Goal: Check status: Check status

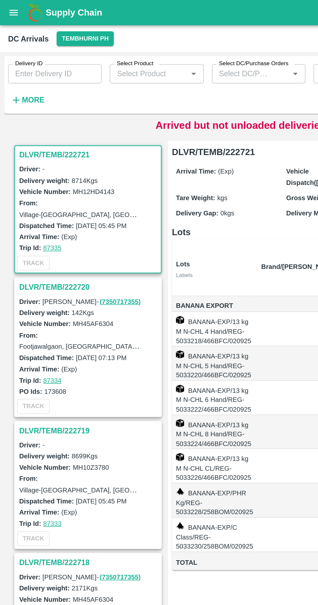
click at [27, 62] on strong "More" at bounding box center [21, 64] width 15 height 5
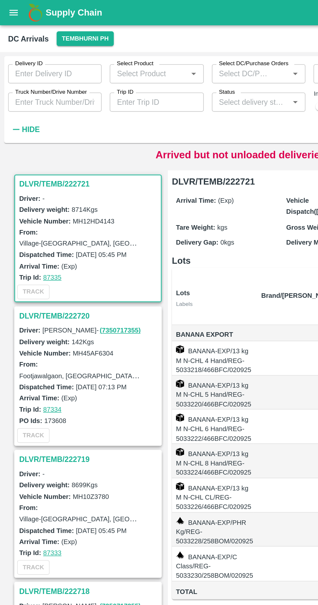
click at [50, 66] on input "Truck Number/Drive Number" at bounding box center [35, 65] width 60 height 12
click at [31, 64] on input "MH147599" at bounding box center [35, 65] width 60 height 12
click at [24, 64] on input "MH147599" at bounding box center [35, 65] width 60 height 12
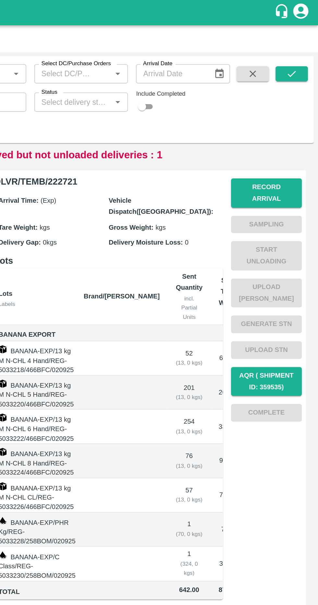
click at [299, 46] on icon "submit" at bounding box center [301, 47] width 7 height 7
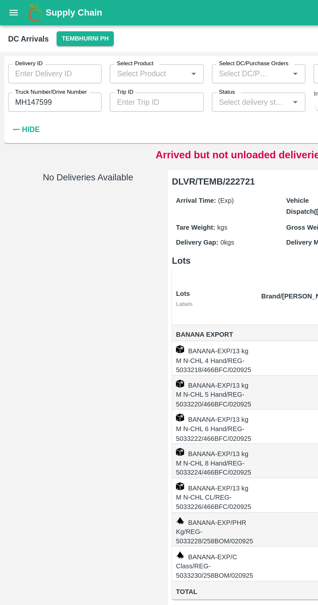
click at [49, 65] on input "MH147599" at bounding box center [35, 65] width 60 height 12
click at [22, 60] on label "Truck Number/Drive Number" at bounding box center [33, 58] width 46 height 5
click at [22, 60] on input "MH147599" at bounding box center [35, 65] width 60 height 12
click at [21, 59] on label "Truck Number/Drive Number" at bounding box center [33, 58] width 46 height 5
click at [21, 59] on input "MH147599" at bounding box center [35, 65] width 60 height 12
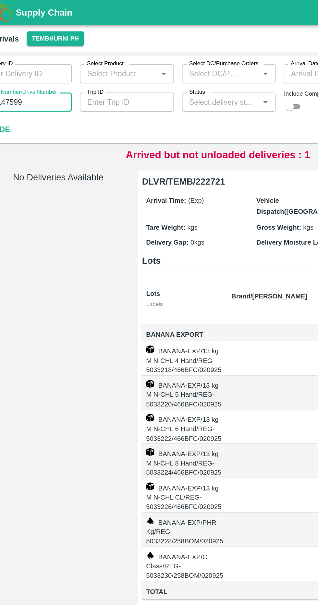
click at [55, 65] on input "MH147599" at bounding box center [35, 65] width 60 height 12
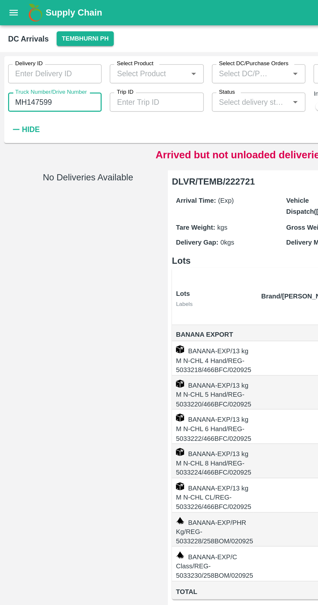
click at [18, 65] on input "MH147599" at bounding box center [35, 65] width 60 height 12
click at [24, 67] on input "MH147599" at bounding box center [35, 65] width 60 height 12
click at [28, 59] on label "Truck Number/Drive Number" at bounding box center [33, 58] width 46 height 5
click at [28, 59] on input "MH14K7599" at bounding box center [35, 65] width 60 height 12
click at [26, 63] on input "MH14K7599" at bounding box center [35, 65] width 60 height 12
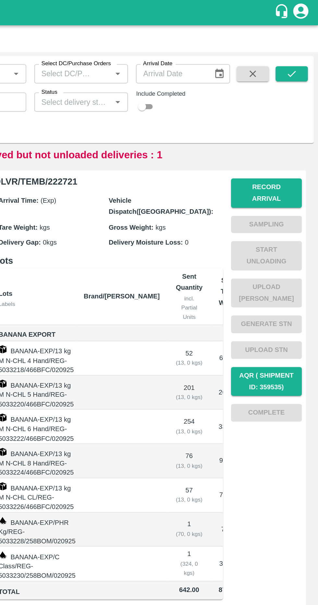
click at [305, 50] on button "submit" at bounding box center [301, 48] width 21 height 10
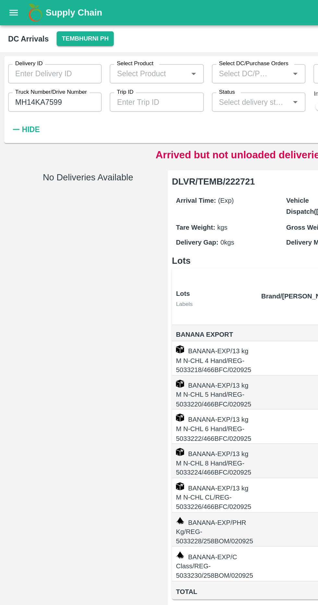
click at [24, 388] on div "No Deliveries Available" at bounding box center [56, 353] width 97 height 488
click at [58, 65] on input "MH14KA7599" at bounding box center [35, 65] width 60 height 12
type input "M"
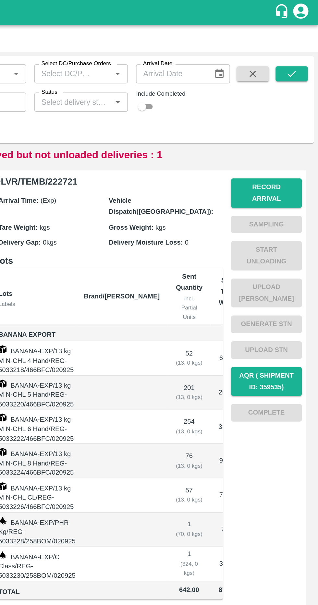
type input "7599"
click at [307, 52] on button "submit" at bounding box center [301, 48] width 21 height 10
click at [303, 45] on icon "submit" at bounding box center [301, 47] width 7 height 7
click at [300, 49] on icon "submit" at bounding box center [301, 47] width 5 height 4
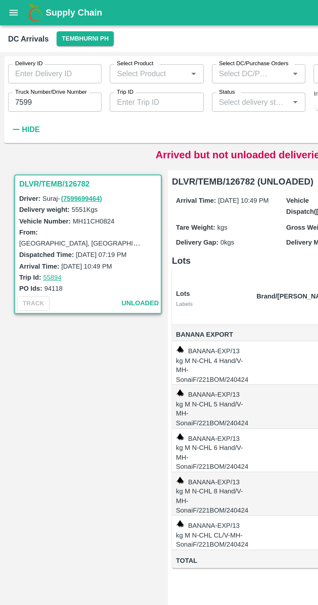
click at [99, 64] on input "Trip ID" at bounding box center [100, 65] width 60 height 12
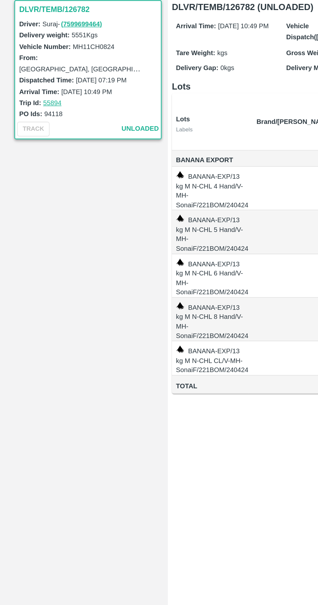
click at [218, 219] on td "89 ( 13, 0 kgs)" at bounding box center [232, 233] width 28 height 28
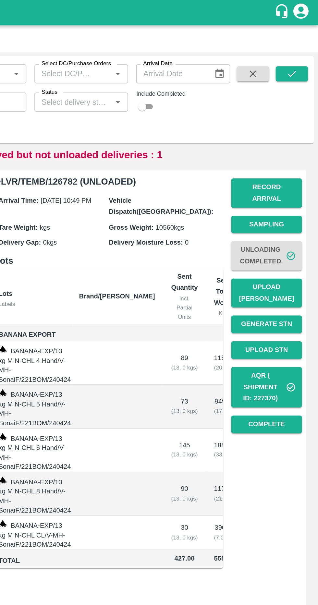
click at [276, 47] on icon "button" at bounding box center [276, 47] width 7 height 7
click at [274, 43] on button "button" at bounding box center [276, 48] width 21 height 10
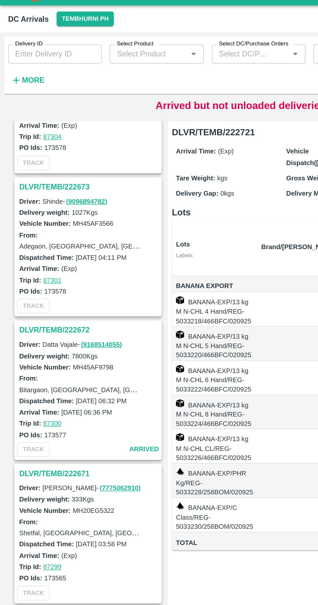
scroll to position [1791, 0]
